Goal: Find specific fact

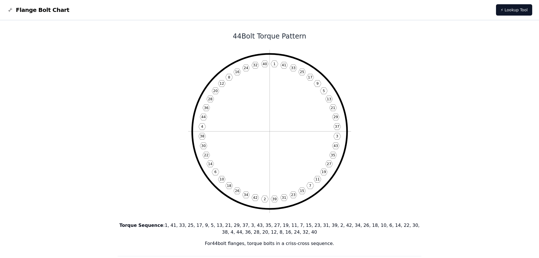
click at [265, 66] on icon "1 41 33 25 17 9 5 13 21 29 37 3 43 35 27 19 11 7 15 23 31 39 2 42 34 26 18 10 6…" at bounding box center [269, 131] width 163 height 163
drag, startPoint x: 125, startPoint y: 229, endPoint x: 128, endPoint y: 226, distance: 4.8
click at [128, 111] on p "Torque Sequence : 1, 41, 33, 25, 17, 9, 5, 13, 21, 29, 37, 3, 43, 35, 27, 19, 1…" at bounding box center [270, 229] width 304 height 14
click at [121, 111] on b "Torque Sequence" at bounding box center [141, 224] width 44 height 5
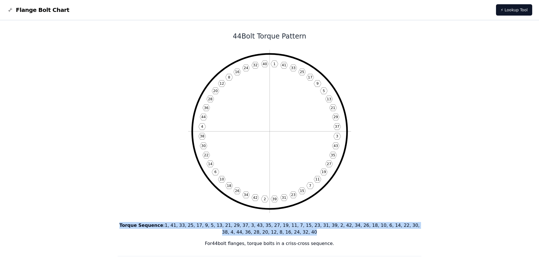
drag, startPoint x: 120, startPoint y: 225, endPoint x: 284, endPoint y: 230, distance: 163.8
click at [265, 111] on p "Torque Sequence : 1, 41, 33, 25, 17, 9, 5, 13, 21, 29, 37, 3, 43, 35, 27, 19, 1…" at bounding box center [270, 229] width 304 height 14
copy p "Torque Sequence : 1, 41, 33, 25, 17, 9, 5, 13, 21, 29, 37, 3, 43, 35, 27, 19, 1…"
click at [265, 8] on link "⚡ Lookup Tool" at bounding box center [514, 9] width 36 height 11
